Goal: Communication & Community: Answer question/provide support

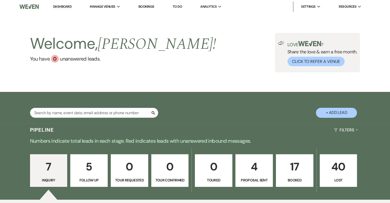
click at [300, 168] on p "17" at bounding box center [294, 166] width 31 height 17
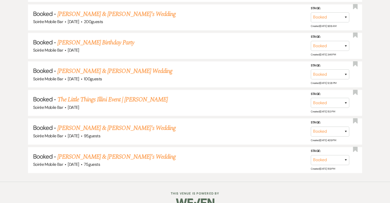
scroll to position [595, 0]
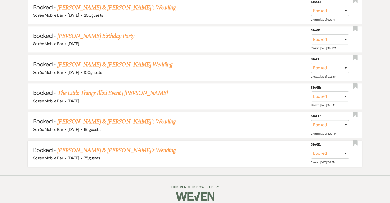
click at [108, 146] on link "[PERSON_NAME] & [PERSON_NAME]'s Wedding" at bounding box center [116, 150] width 118 height 9
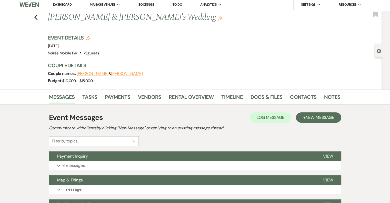
scroll to position [2, 0]
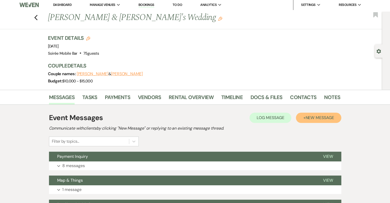
click at [317, 117] on span "New Message" at bounding box center [319, 117] width 28 height 5
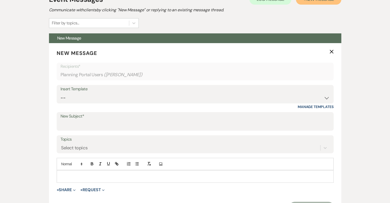
scroll to position [121, 0]
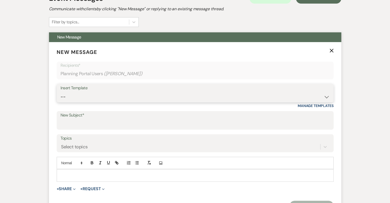
click at [71, 99] on select "-- Weven Planning Portal Introduction (Booked Events) Initial Inquiry Response …" at bounding box center [195, 97] width 269 height 10
select select "4917"
click at [61, 92] on select "-- Weven Planning Portal Introduction (Booked Events) Initial Inquiry Response …" at bounding box center [195, 97] width 269 height 10
type input "Thank You for Choosing Soirée Mobile Bar – We’d Love Your Feedback!"
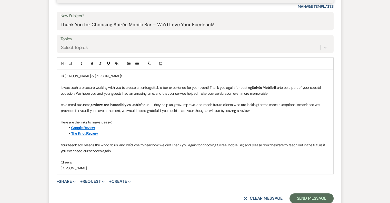
scroll to position [221, 0]
click at [73, 166] on p "[PERSON_NAME]" at bounding box center [195, 168] width 269 height 6
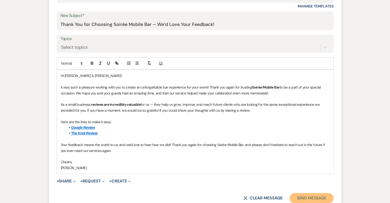
click at [312, 196] on button "Send Message" at bounding box center [312, 198] width 44 height 10
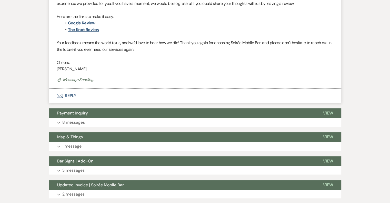
scroll to position [31, 0]
